Goal: Task Accomplishment & Management: Manage account settings

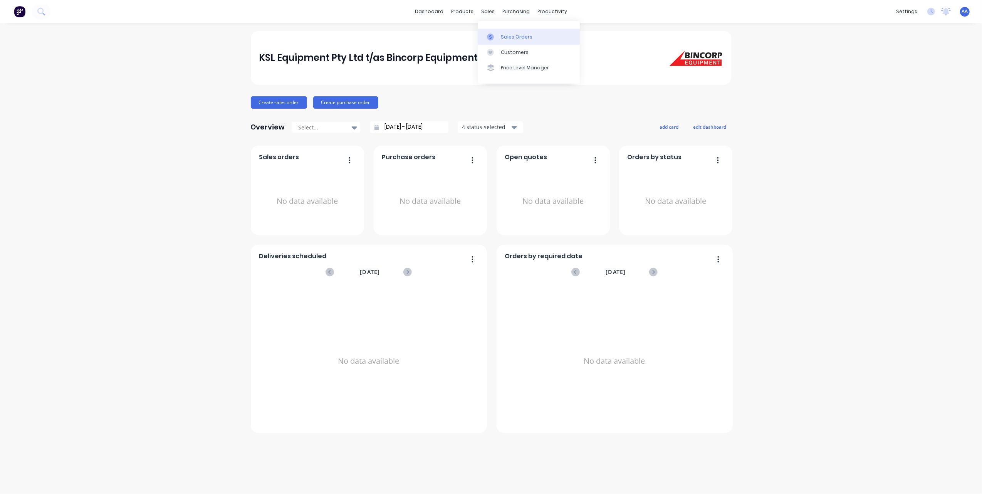
click at [495, 32] on link "Sales Orders" at bounding box center [529, 36] width 102 height 15
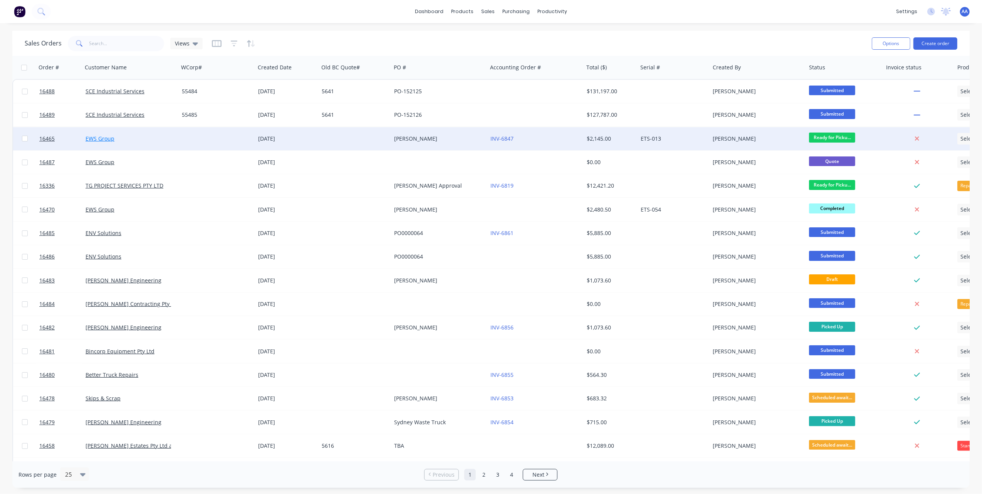
click at [110, 140] on link "EWS Group" at bounding box center [100, 138] width 29 height 7
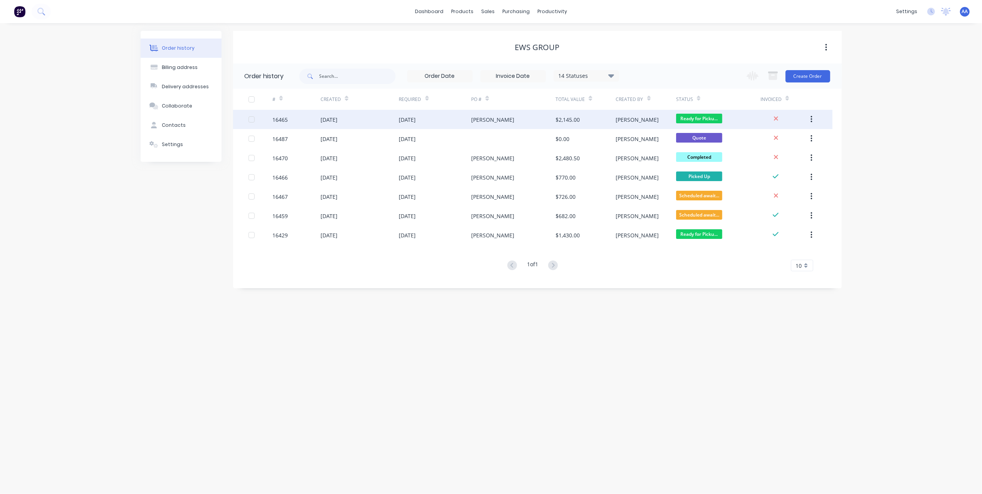
click at [416, 122] on div "[DATE]" at bounding box center [407, 120] width 17 height 8
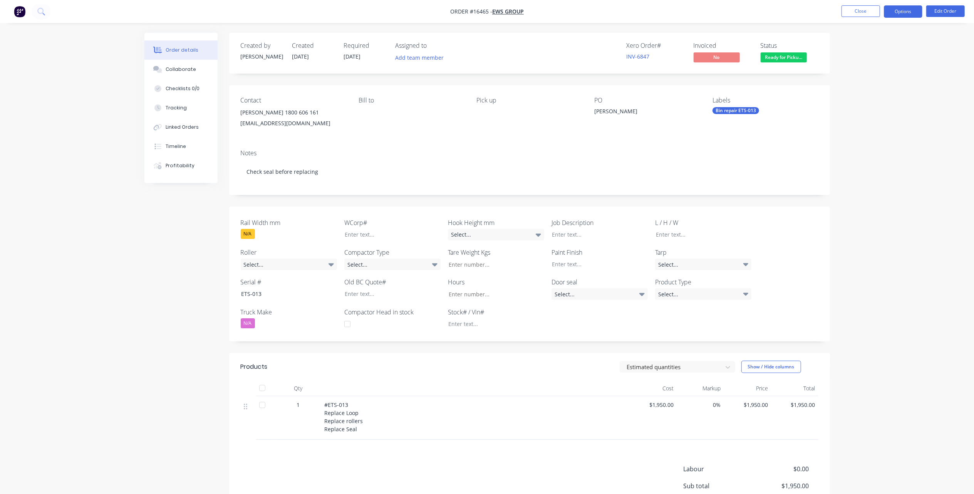
click at [900, 9] on button "Options" at bounding box center [903, 11] width 39 height 12
click at [868, 48] on div "Invoice" at bounding box center [880, 46] width 71 height 11
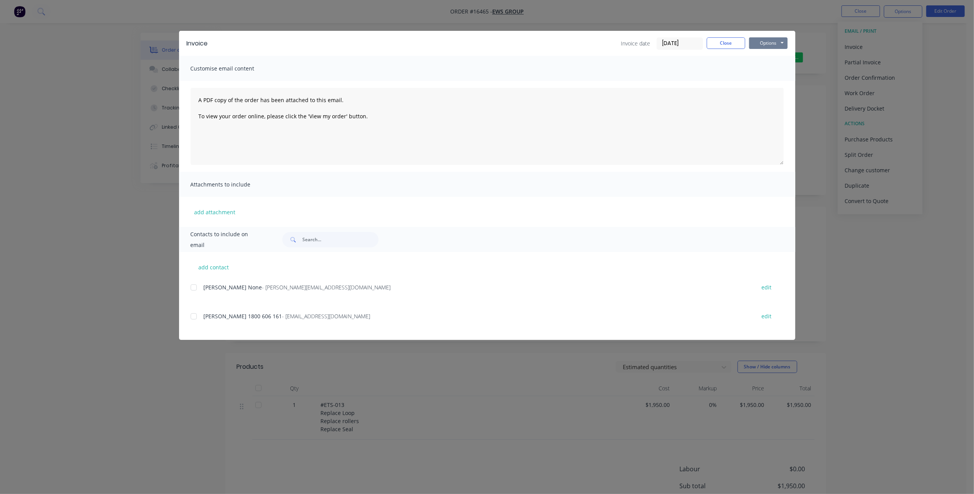
click at [767, 42] on button "Options" at bounding box center [768, 43] width 39 height 12
click at [772, 57] on button "Preview" at bounding box center [773, 56] width 49 height 13
click at [723, 42] on button "Close" at bounding box center [726, 43] width 39 height 12
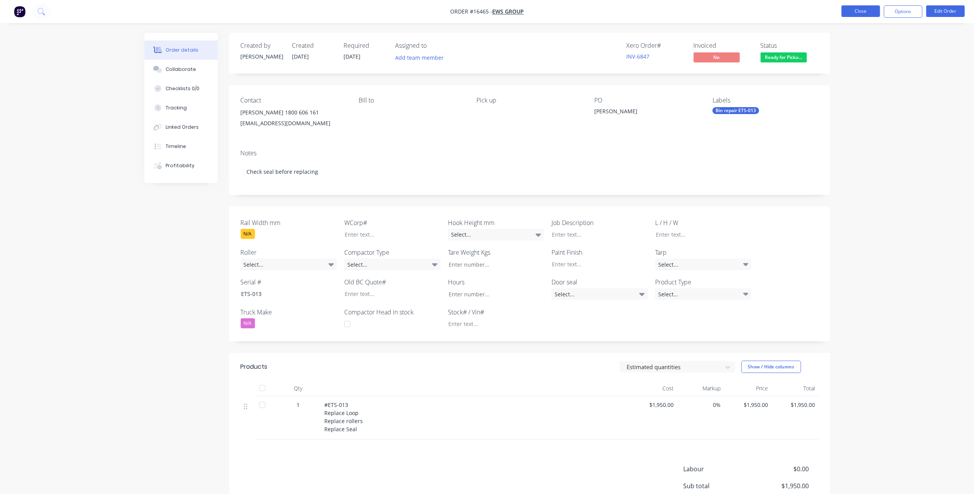
click at [868, 10] on button "Close" at bounding box center [861, 11] width 39 height 12
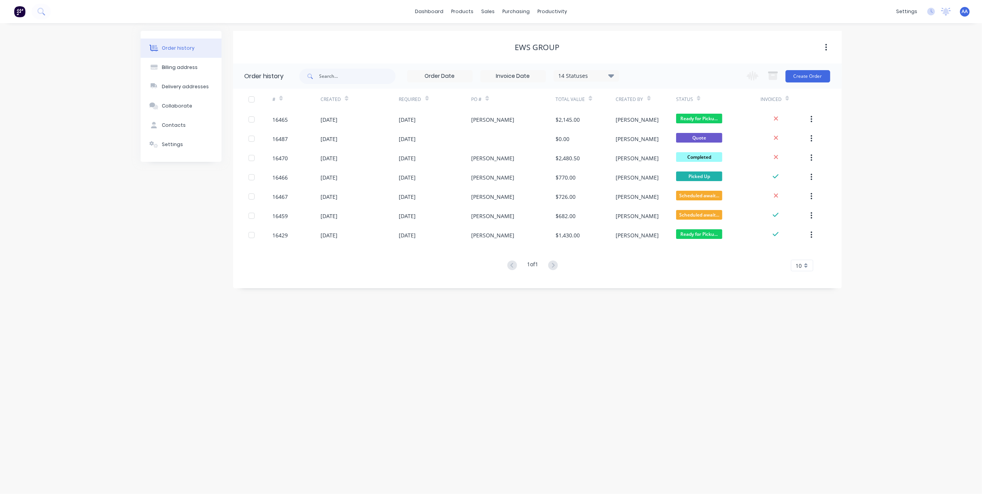
click at [960, 11] on div "AA KSL Equipment Pty Ltd t/as Bin... [PERSON_NAME] Administrator Profile Sign o…" at bounding box center [965, 12] width 10 height 10
click at [963, 11] on span "AA" at bounding box center [965, 11] width 6 height 7
click at [859, 195] on div "PDF Settings" at bounding box center [857, 192] width 30 height 7
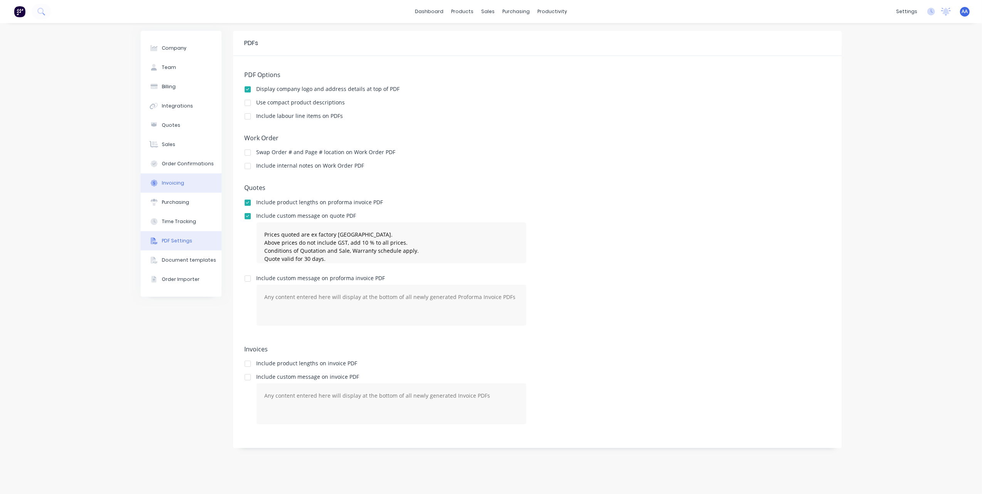
click at [169, 180] on div "Invoicing" at bounding box center [173, 183] width 22 height 7
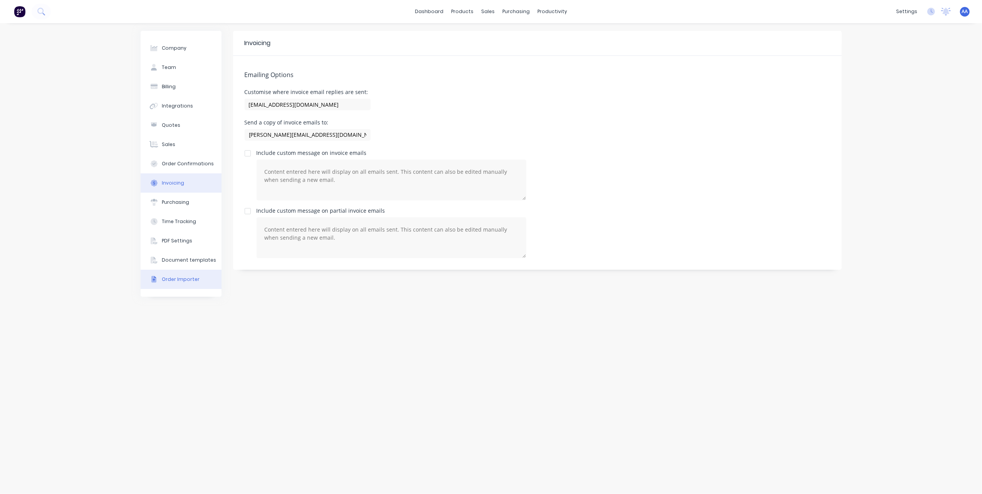
click at [189, 283] on button "Order Importer" at bounding box center [181, 279] width 81 height 19
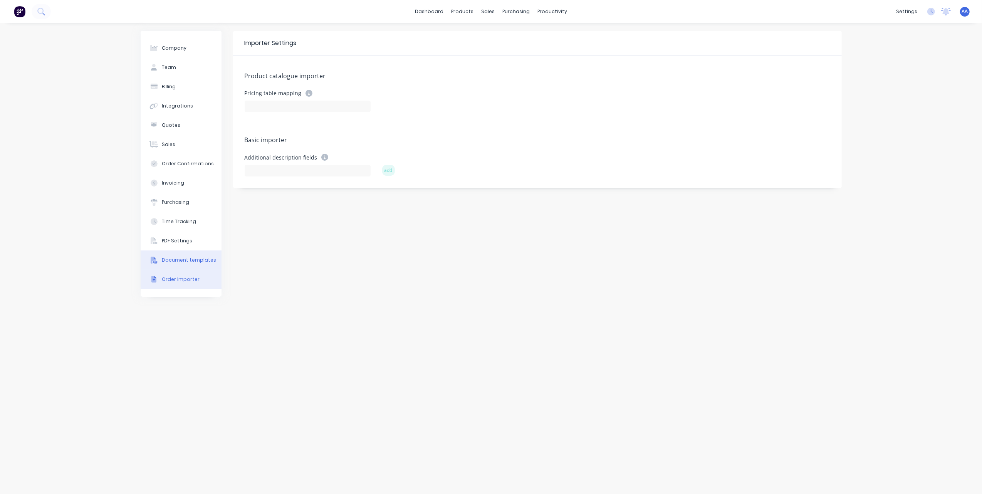
click at [193, 260] on div "Document templates" at bounding box center [189, 260] width 54 height 7
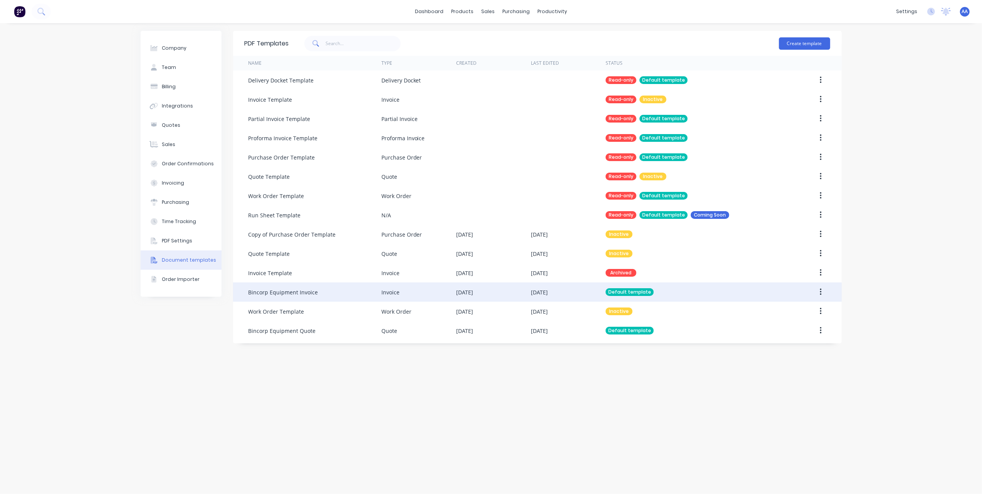
click at [820, 291] on icon "button" at bounding box center [821, 292] width 2 height 8
click at [787, 310] on div "Edit" at bounding box center [792, 312] width 59 height 11
